Goal: Transaction & Acquisition: Obtain resource

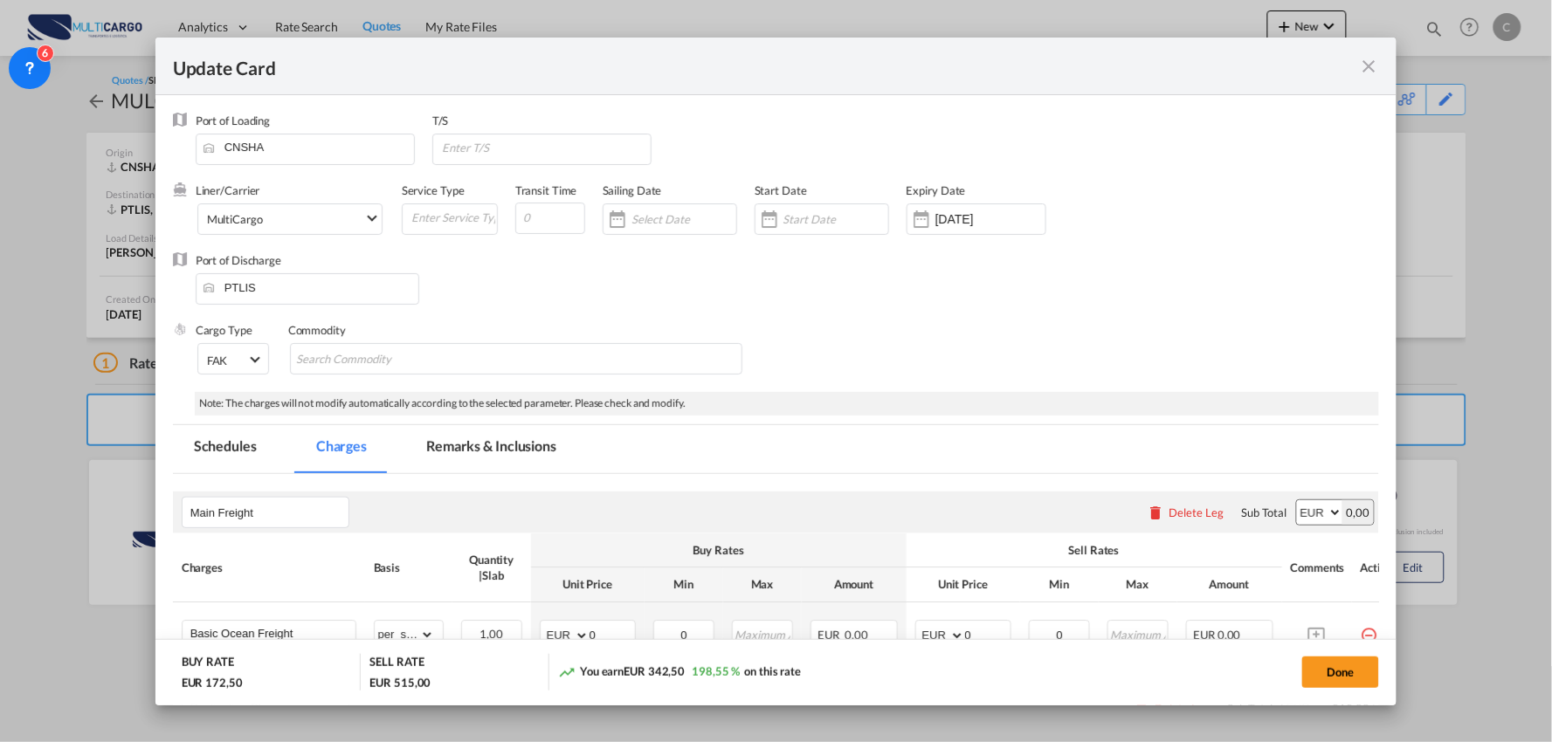
scroll to position [485, 0]
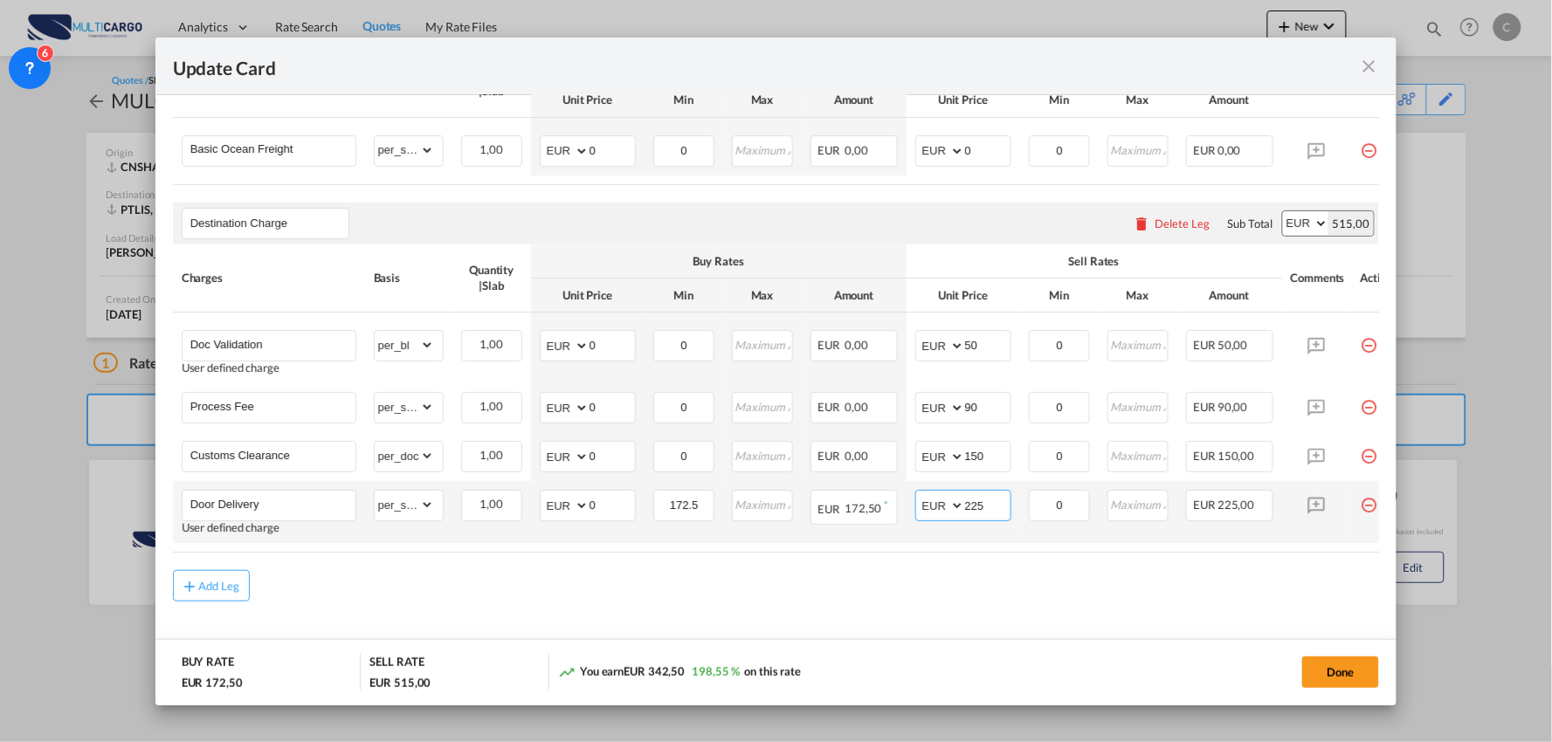
drag, startPoint x: 968, startPoint y: 507, endPoint x: 949, endPoint y: 507, distance: 18.3
click at [949, 507] on md-input-container "AED AFN ALL AMD ANG AOA ARS AUD AWG AZN BAM BBD BDT BGN BHD BIF BMD BND [PERSON…" at bounding box center [963, 505] width 96 height 31
type input "220"
drag, startPoint x: 978, startPoint y: 601, endPoint x: 994, endPoint y: 603, distance: 15.8
click at [980, 601] on div "Add Leg" at bounding box center [776, 585] width 1207 height 31
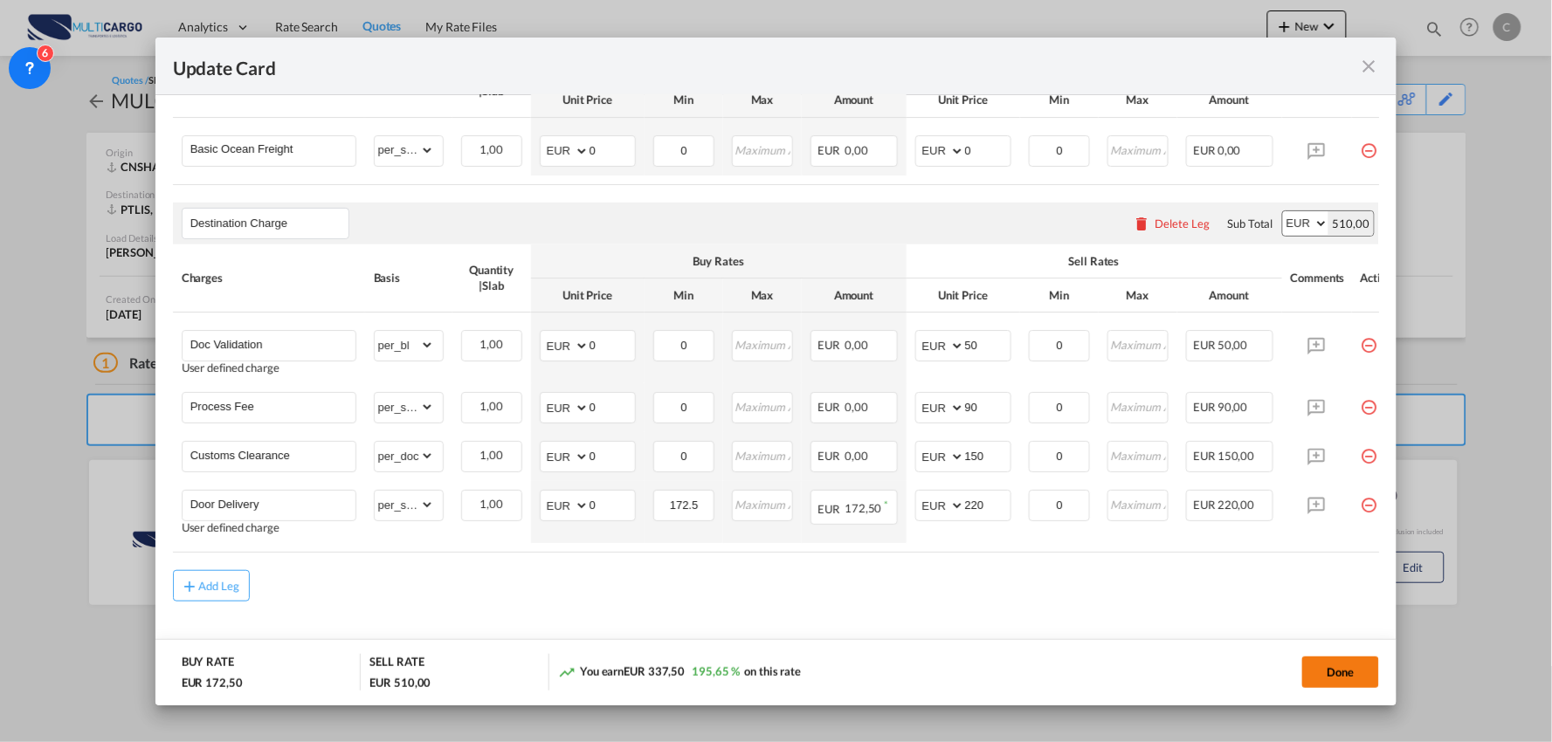
click at [1356, 671] on button "Done" at bounding box center [1340, 672] width 77 height 31
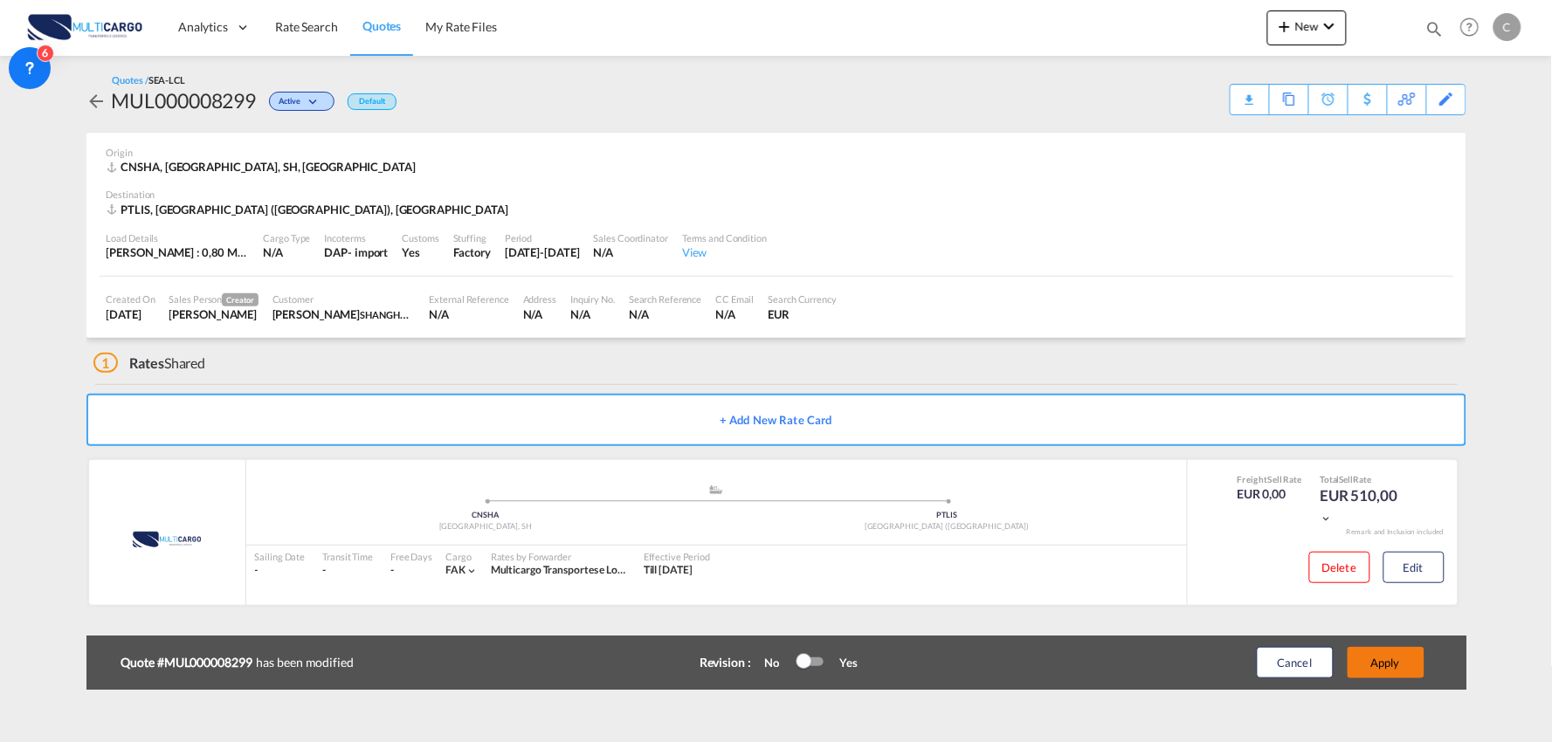
click at [1403, 667] on button "Apply" at bounding box center [1386, 662] width 77 height 31
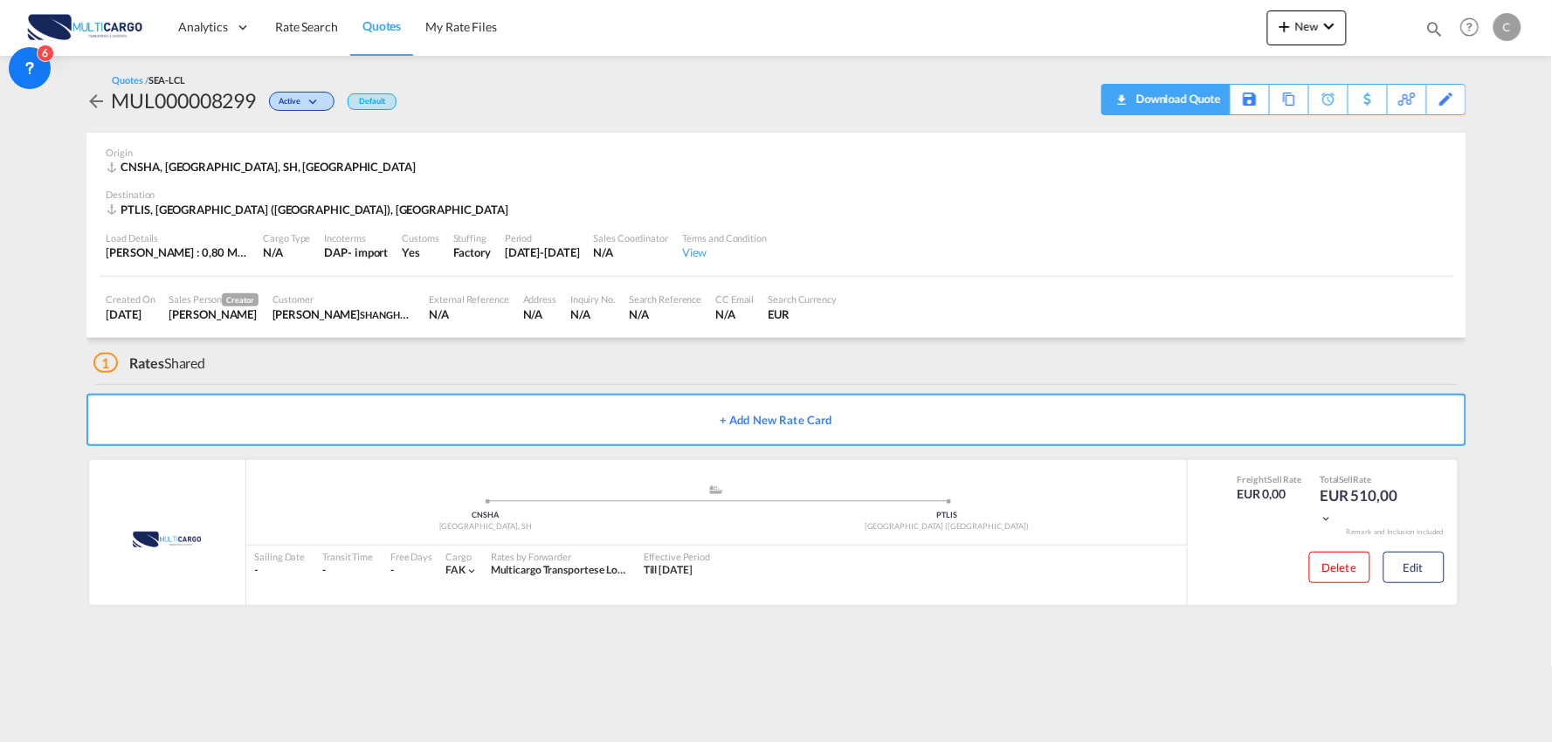
click at [1209, 103] on div "Download Quote" at bounding box center [1176, 99] width 89 height 28
drag, startPoint x: 578, startPoint y: 67, endPoint x: 615, endPoint y: 49, distance: 41.0
click at [578, 67] on div "Quotes / SEA-LCL MUL000008299 Active Default Download Quote Save As Template Co…" at bounding box center [776, 94] width 1380 height 77
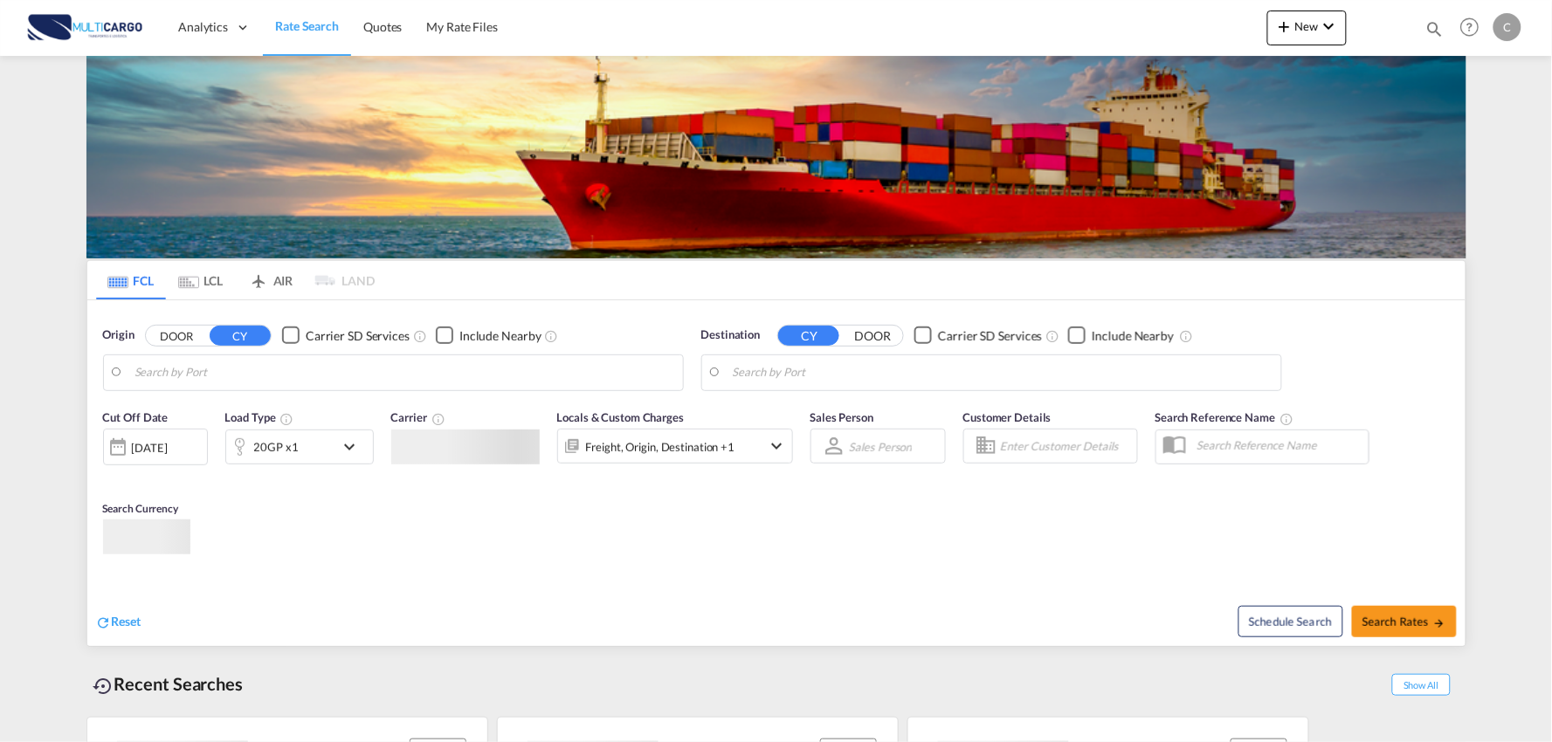
type input "Port of Qingdao, Qingdao, CNTAO"
type input "Leixoes, Leixoes, PTLEI"
